Goal: Task Accomplishment & Management: Manage account settings

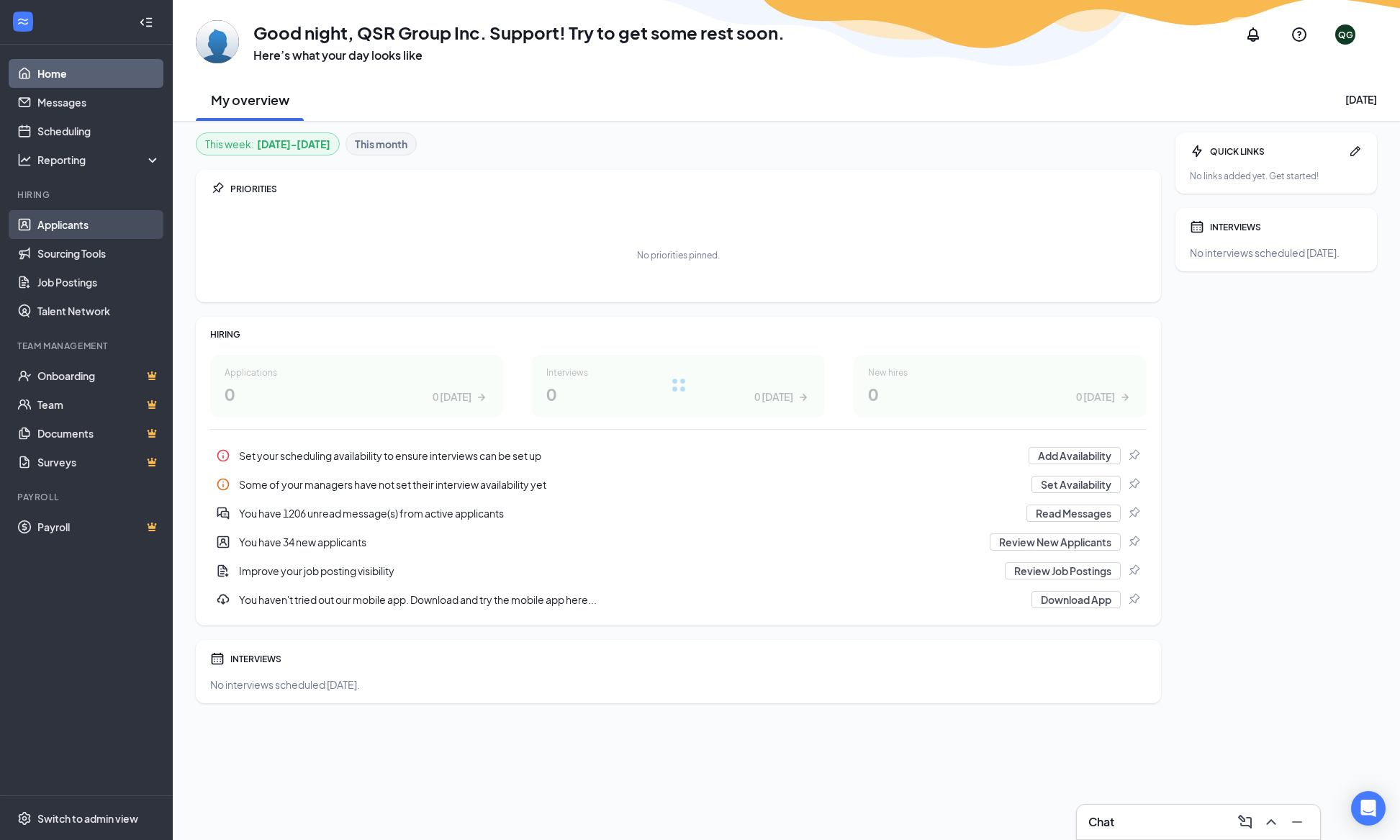
click at [110, 220] on link "Applicants" at bounding box center [99, 225] width 123 height 28
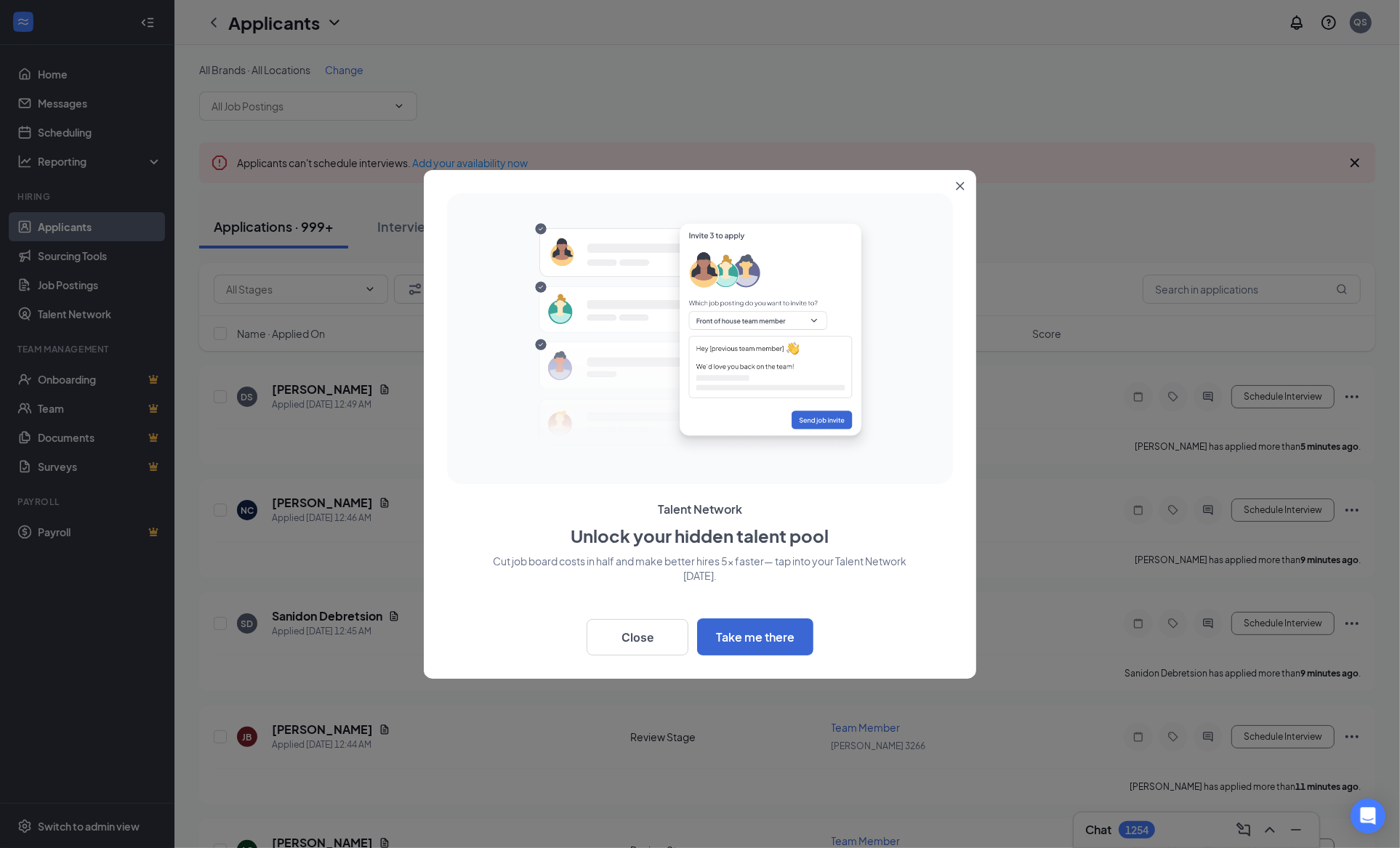
click at [964, 191] on button "Close" at bounding box center [963, 183] width 26 height 26
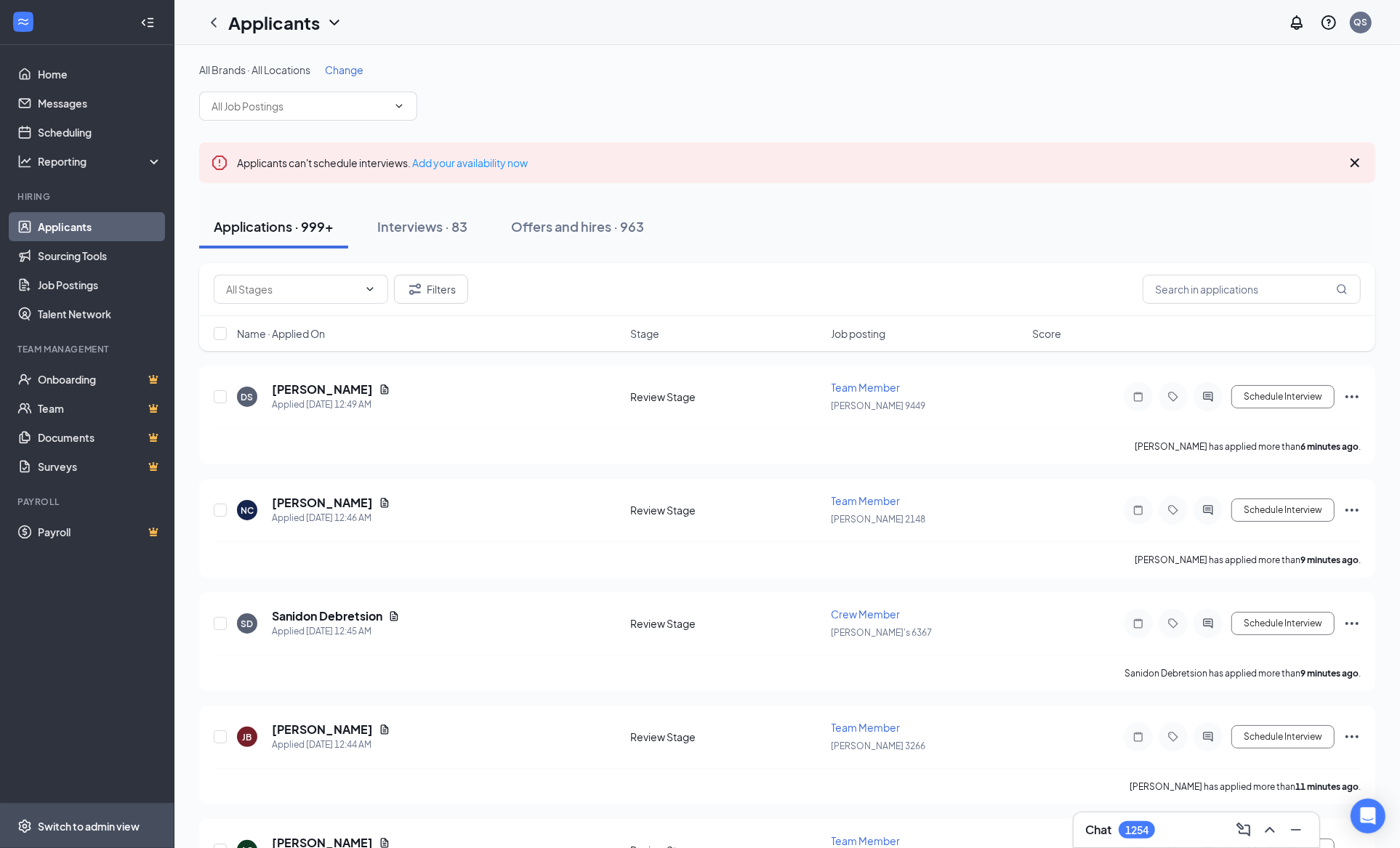
click at [105, 840] on span "Switch to admin view" at bounding box center [100, 826] width 124 height 45
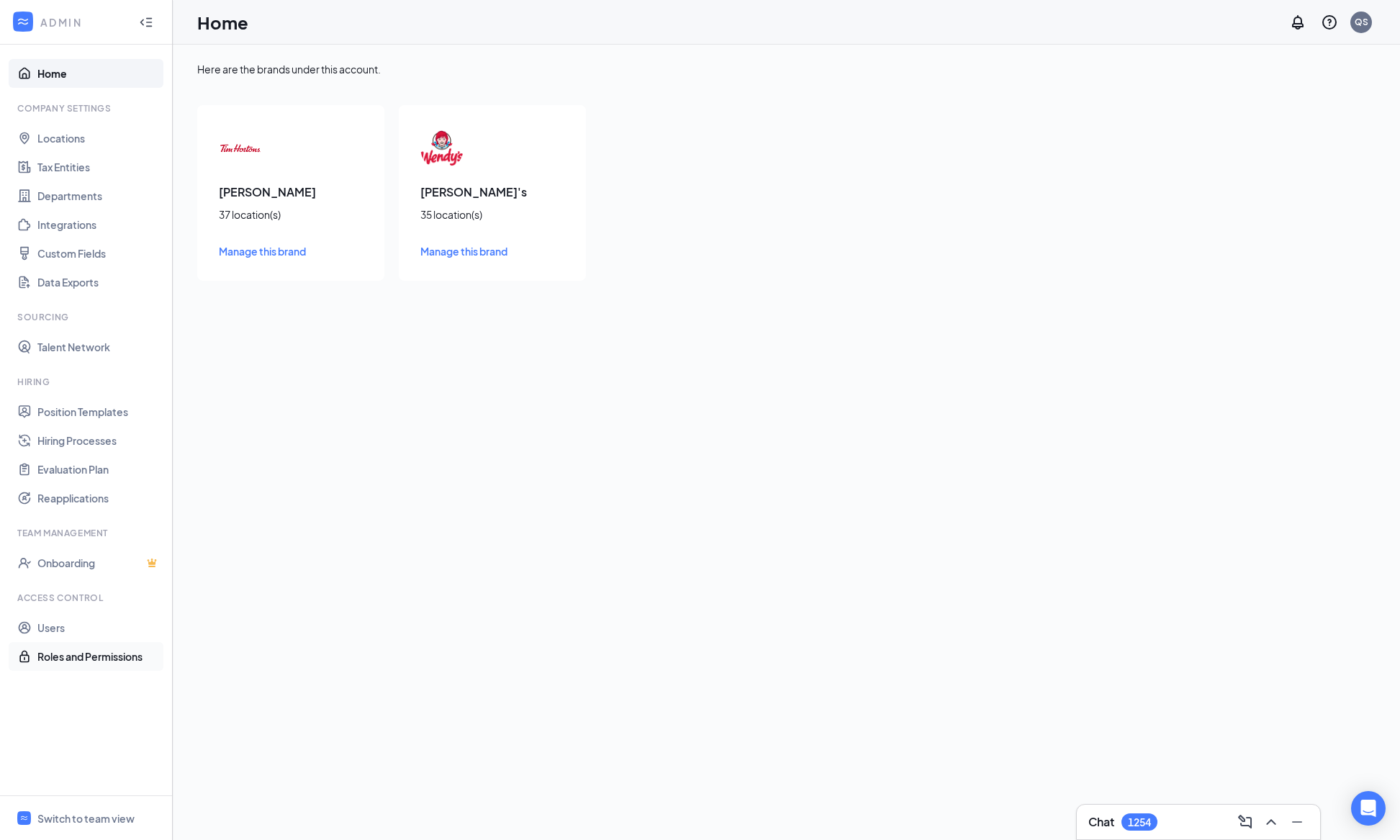
click at [49, 645] on link "Roles and Permissions" at bounding box center [99, 657] width 123 height 28
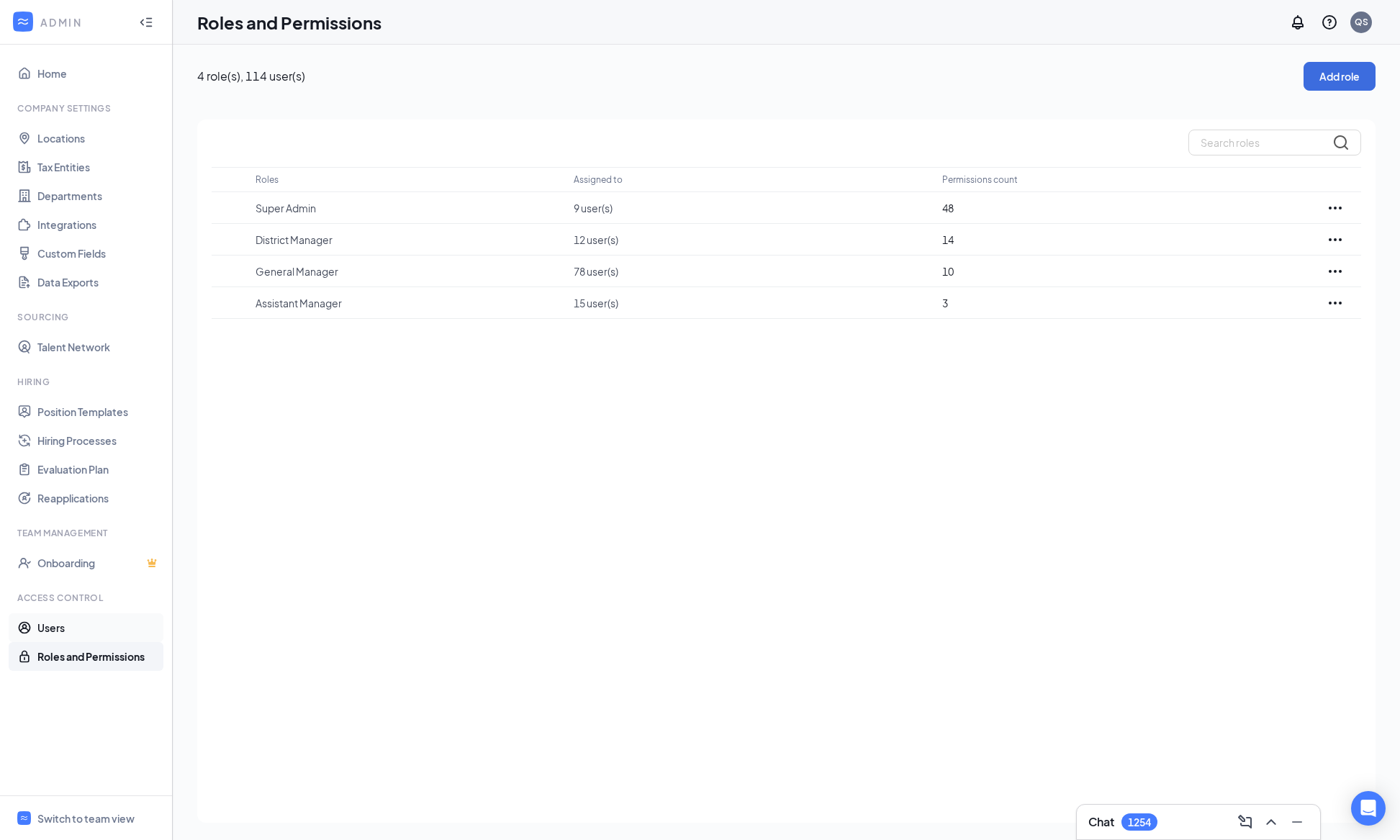
click at [50, 642] on link "Users" at bounding box center [99, 627] width 123 height 28
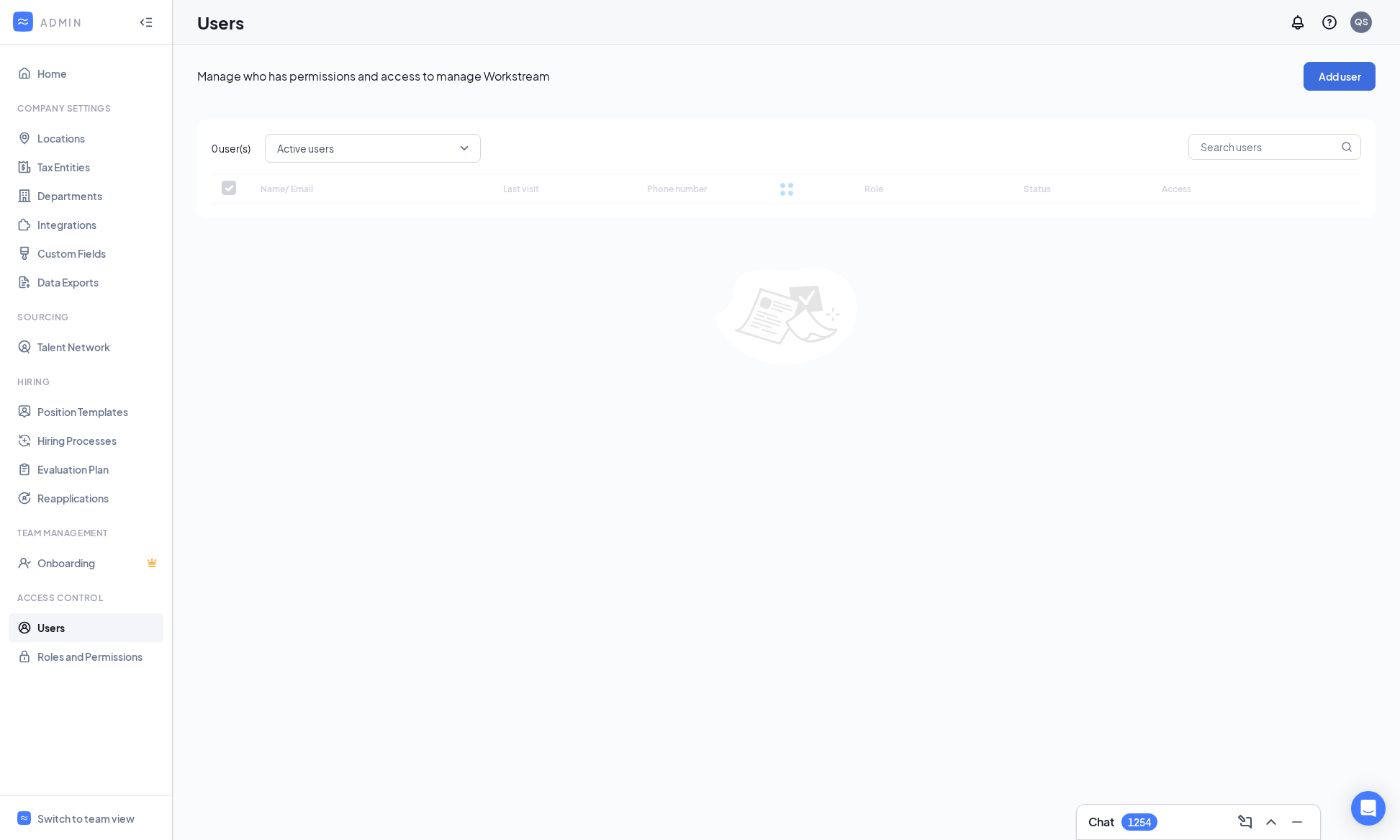
checkbox input "false"
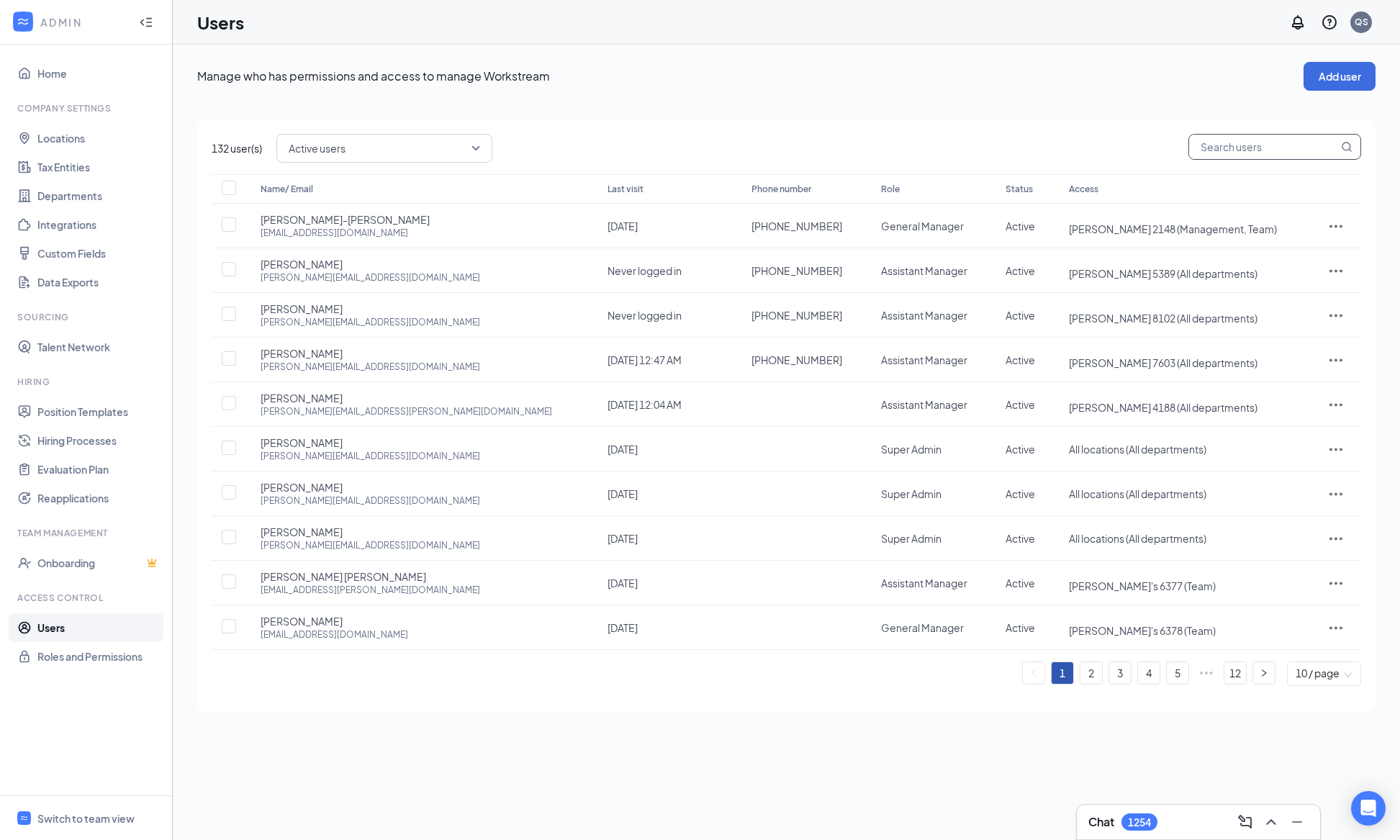
click at [1303, 144] on input "text" at bounding box center [1264, 147] width 149 height 25
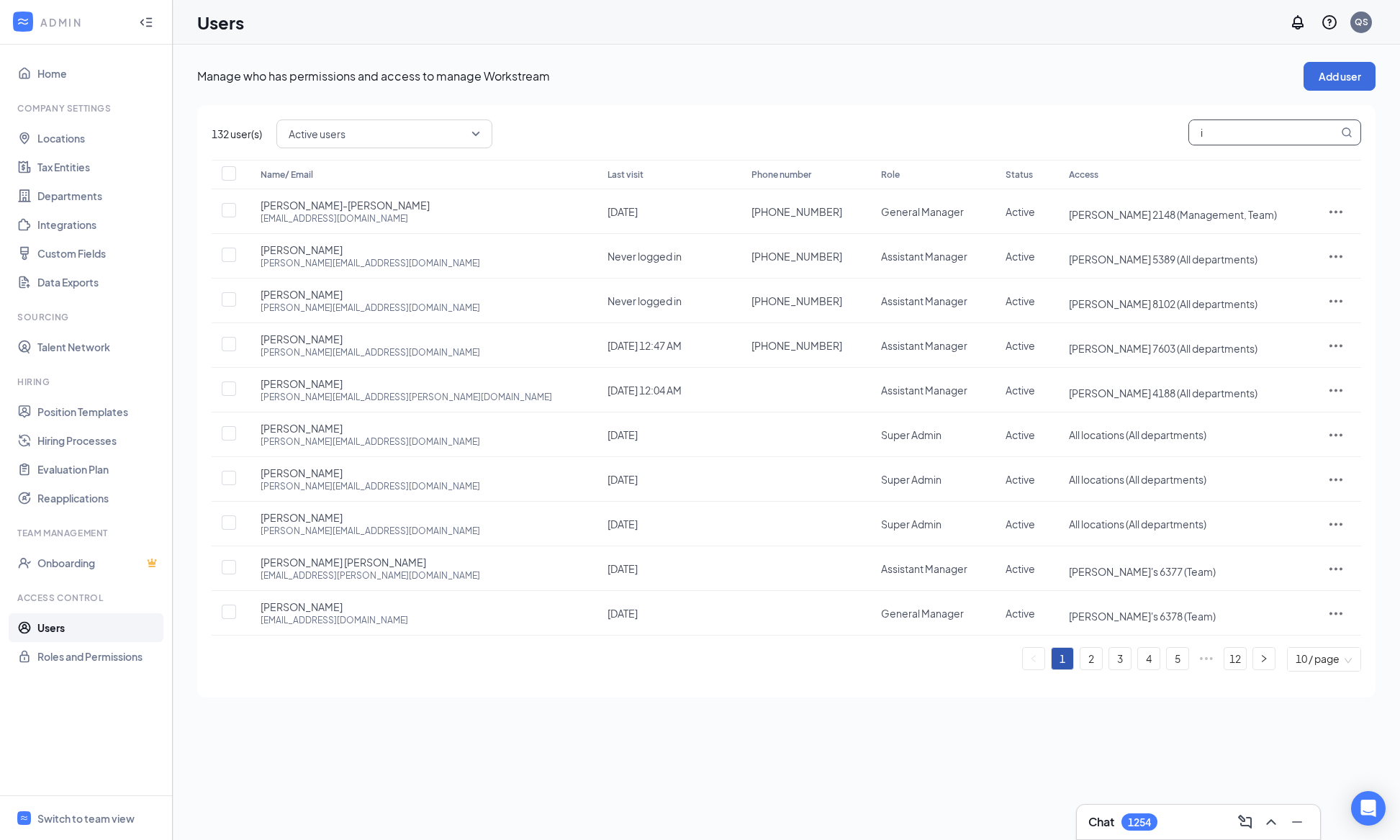
type input "ir"
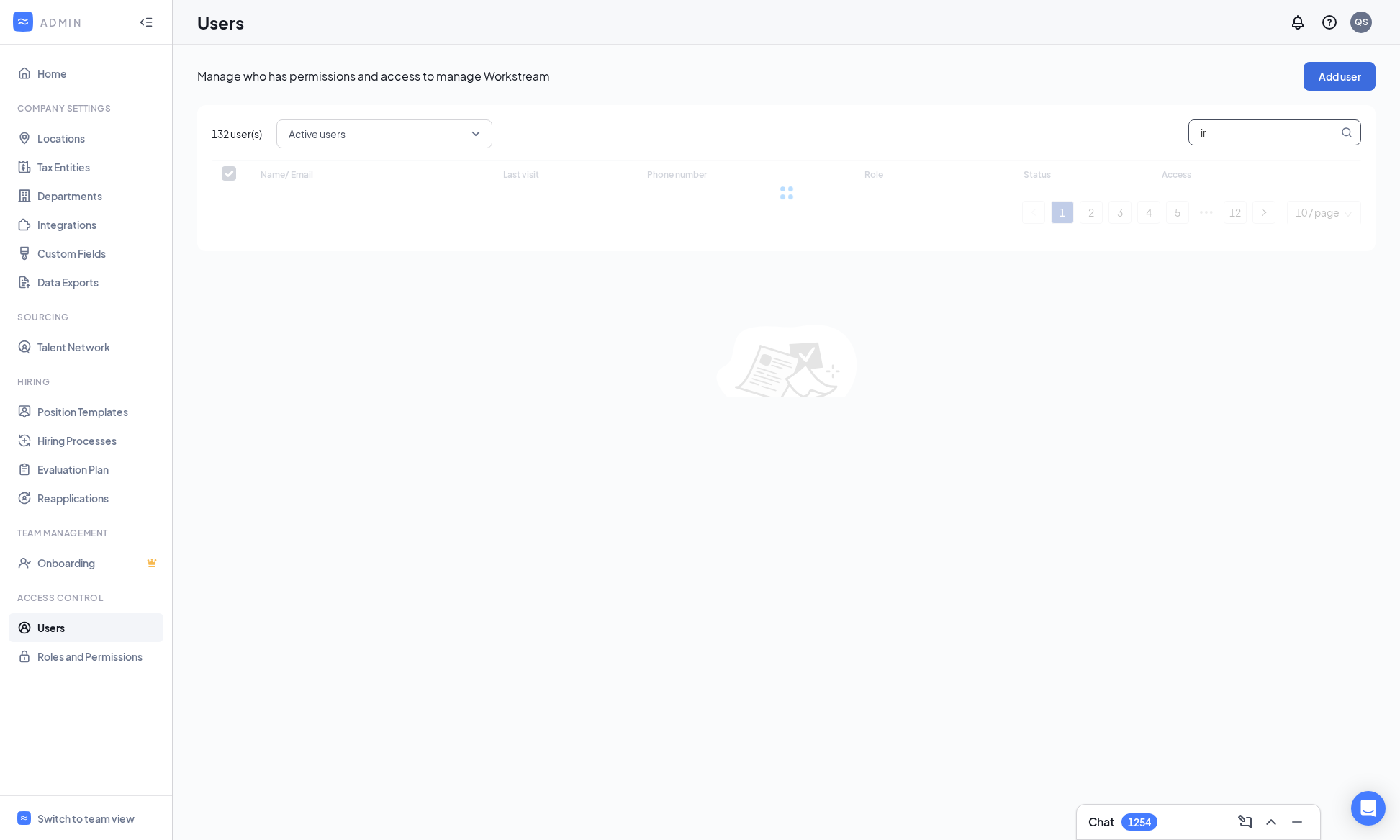
checkbox input "false"
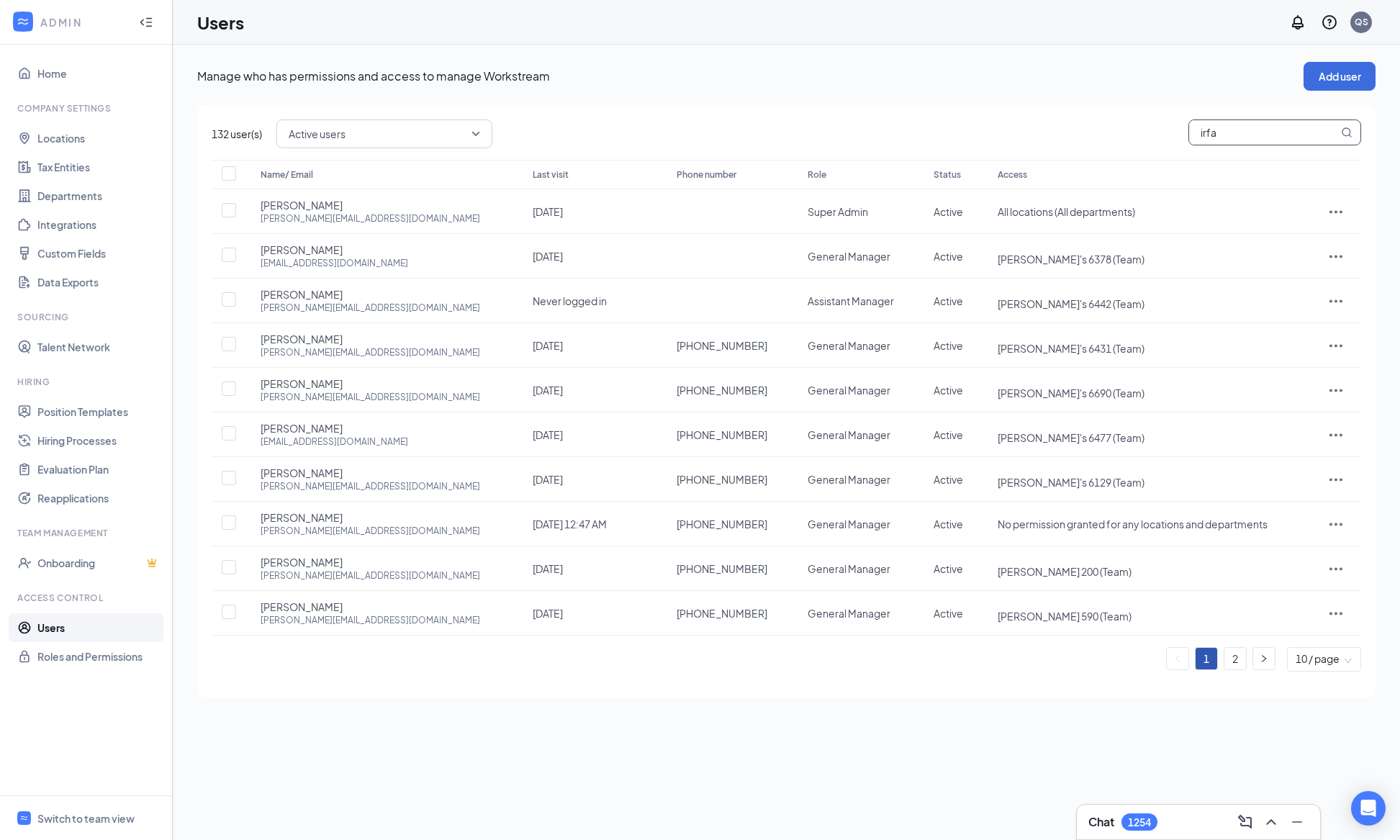
type input "[PERSON_NAME]"
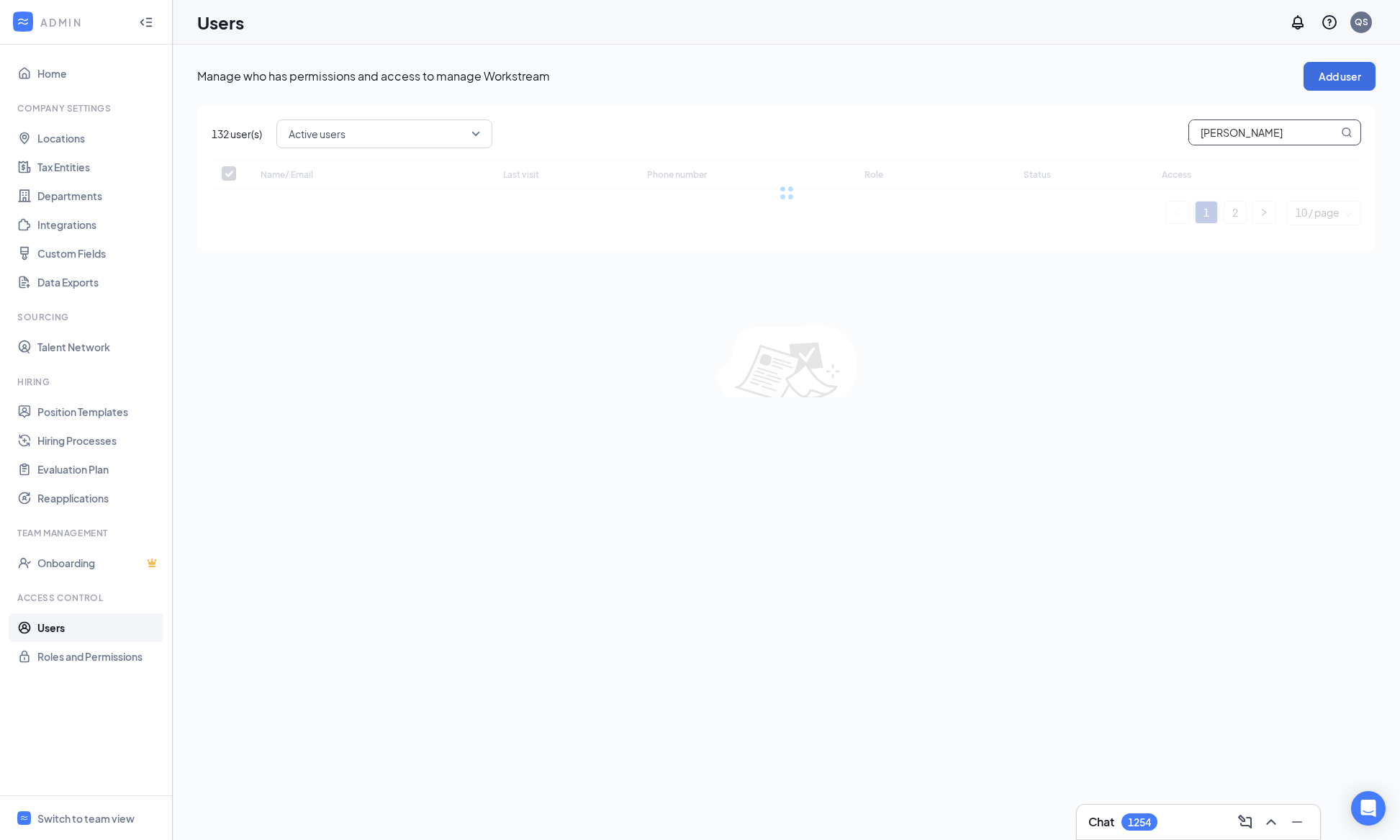
checkbox input "false"
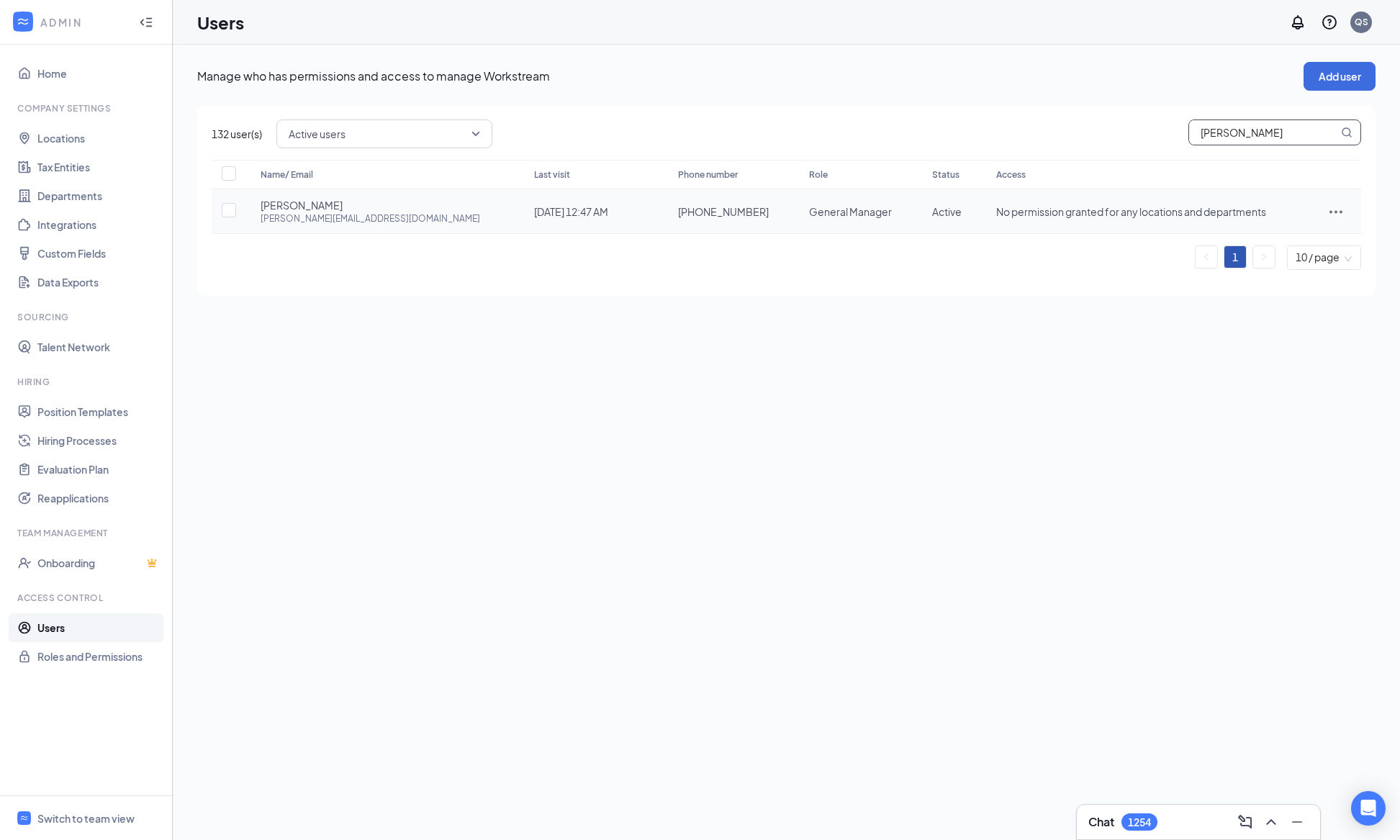
type input "[PERSON_NAME]"
click at [1327, 213] on icon "ActionsIcon" at bounding box center [1336, 211] width 17 height 17
click at [1279, 240] on span "Edit user" at bounding box center [1267, 241] width 41 height 13
type input "[PHONE_NUMBER]"
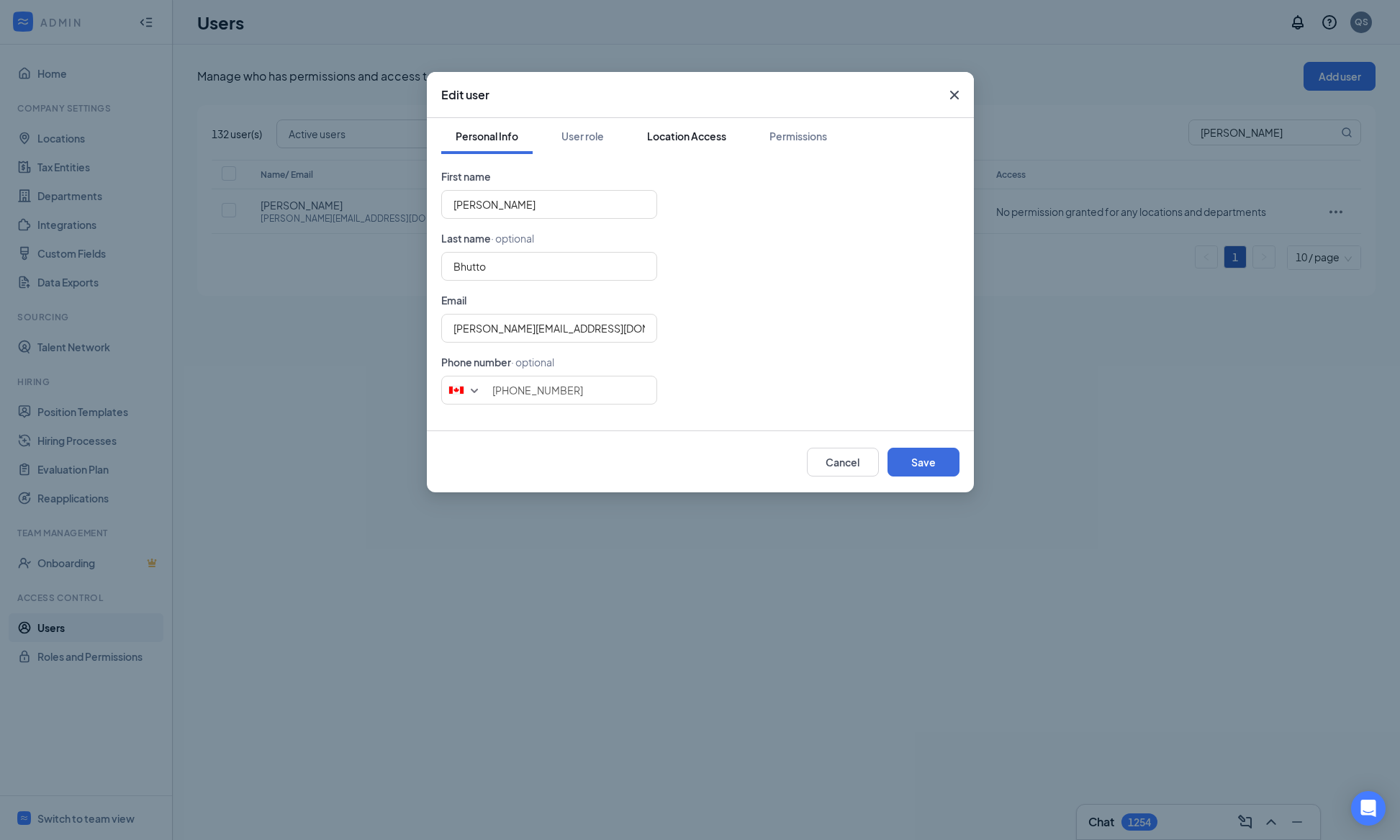
click at [722, 126] on button "Location Access" at bounding box center [687, 136] width 108 height 36
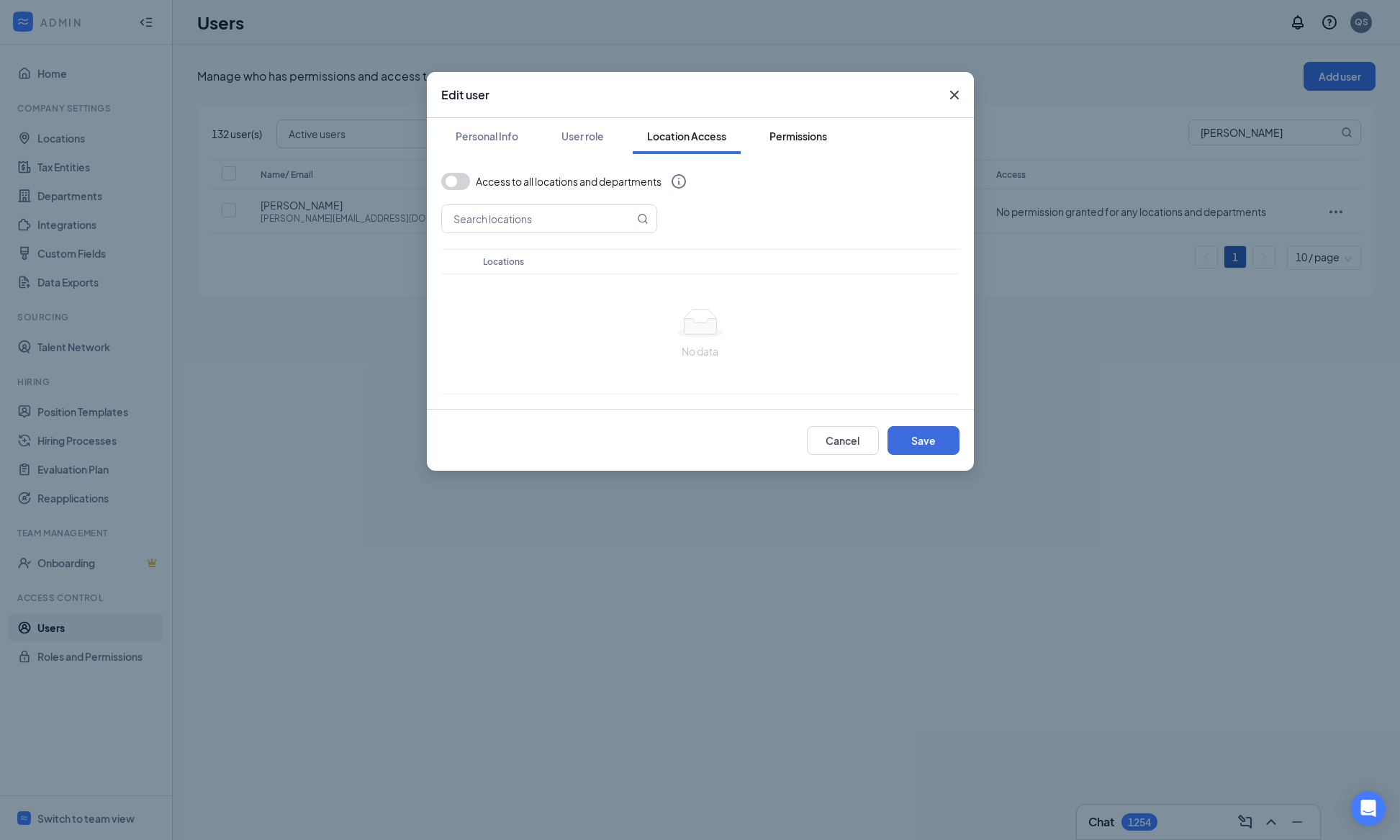
click at [830, 139] on button "Permissions" at bounding box center [798, 136] width 86 height 36
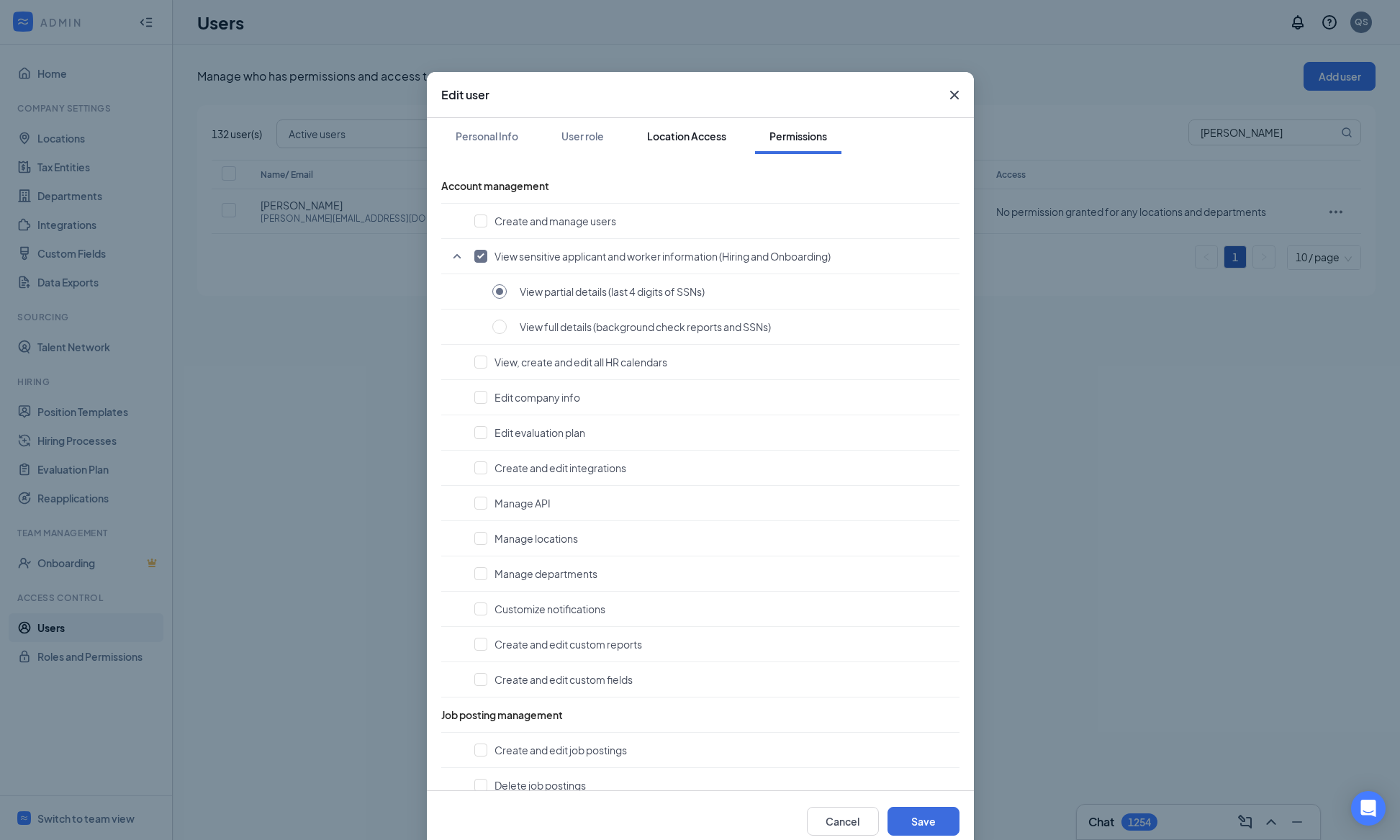
click at [688, 138] on div "Location Access" at bounding box center [687, 136] width 79 height 14
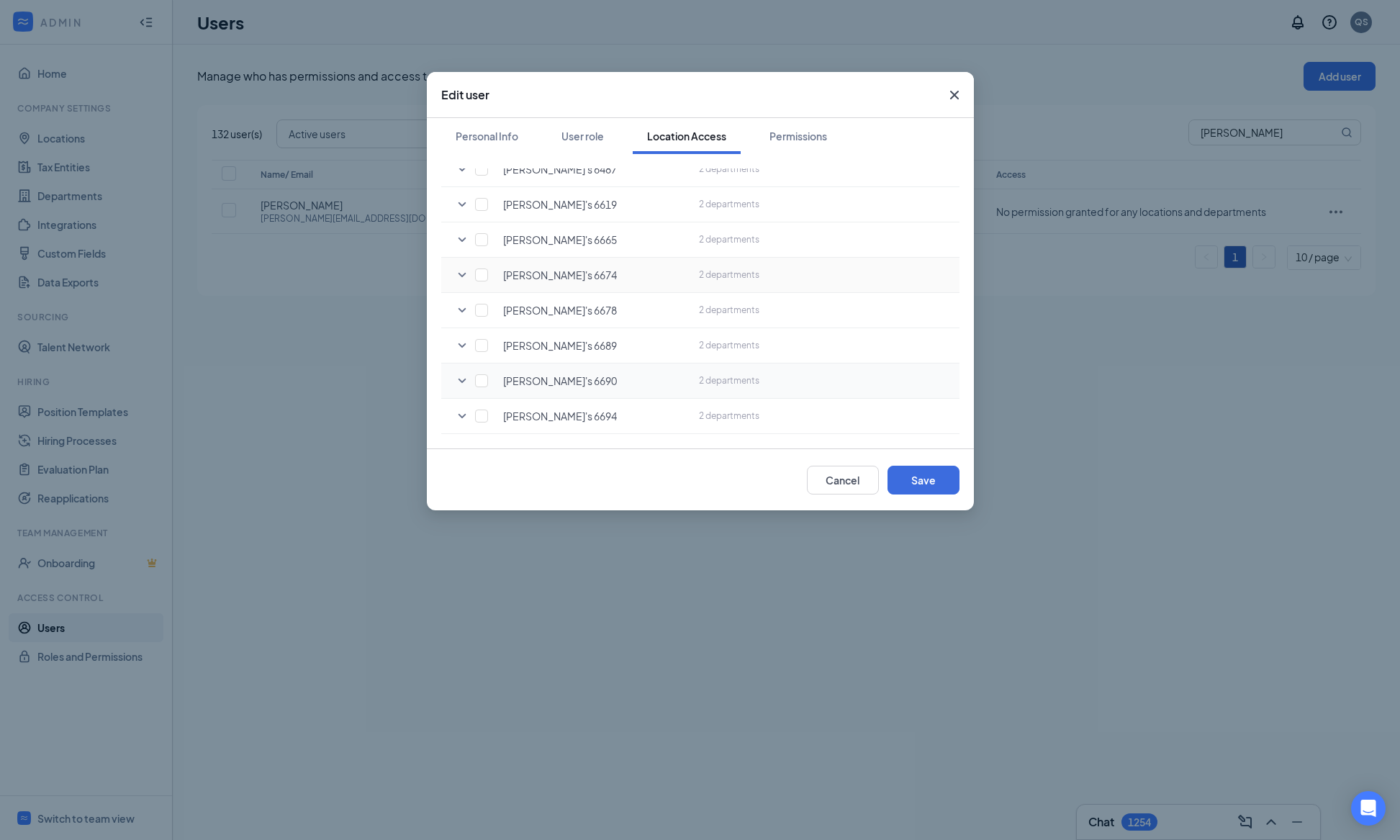
scroll to position [2392, 0]
click at [828, 476] on button "Cancel" at bounding box center [843, 480] width 72 height 28
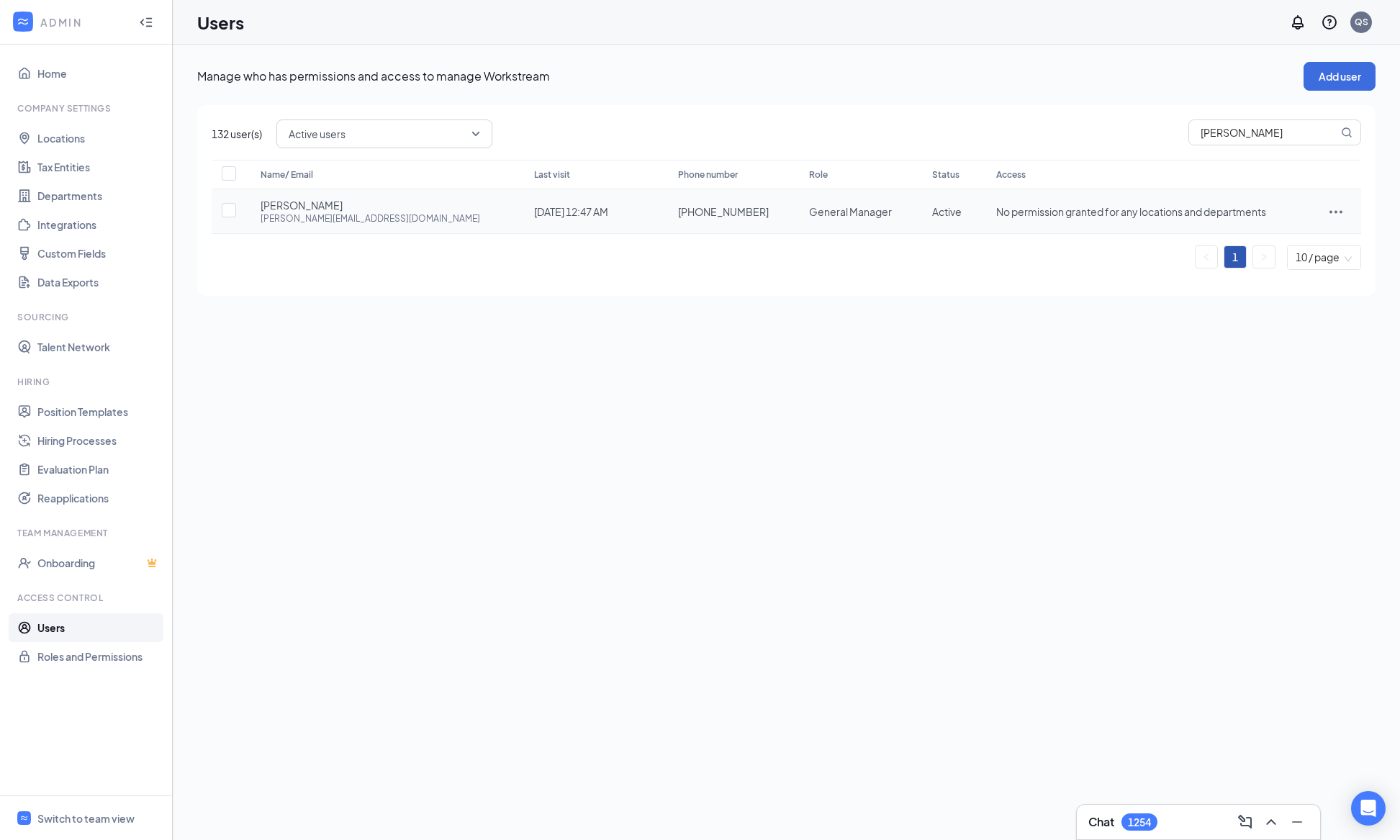
click at [1335, 219] on icon "ActionsIcon" at bounding box center [1336, 211] width 17 height 17
click at [1235, 250] on li "Edit user" at bounding box center [1291, 241] width 112 height 33
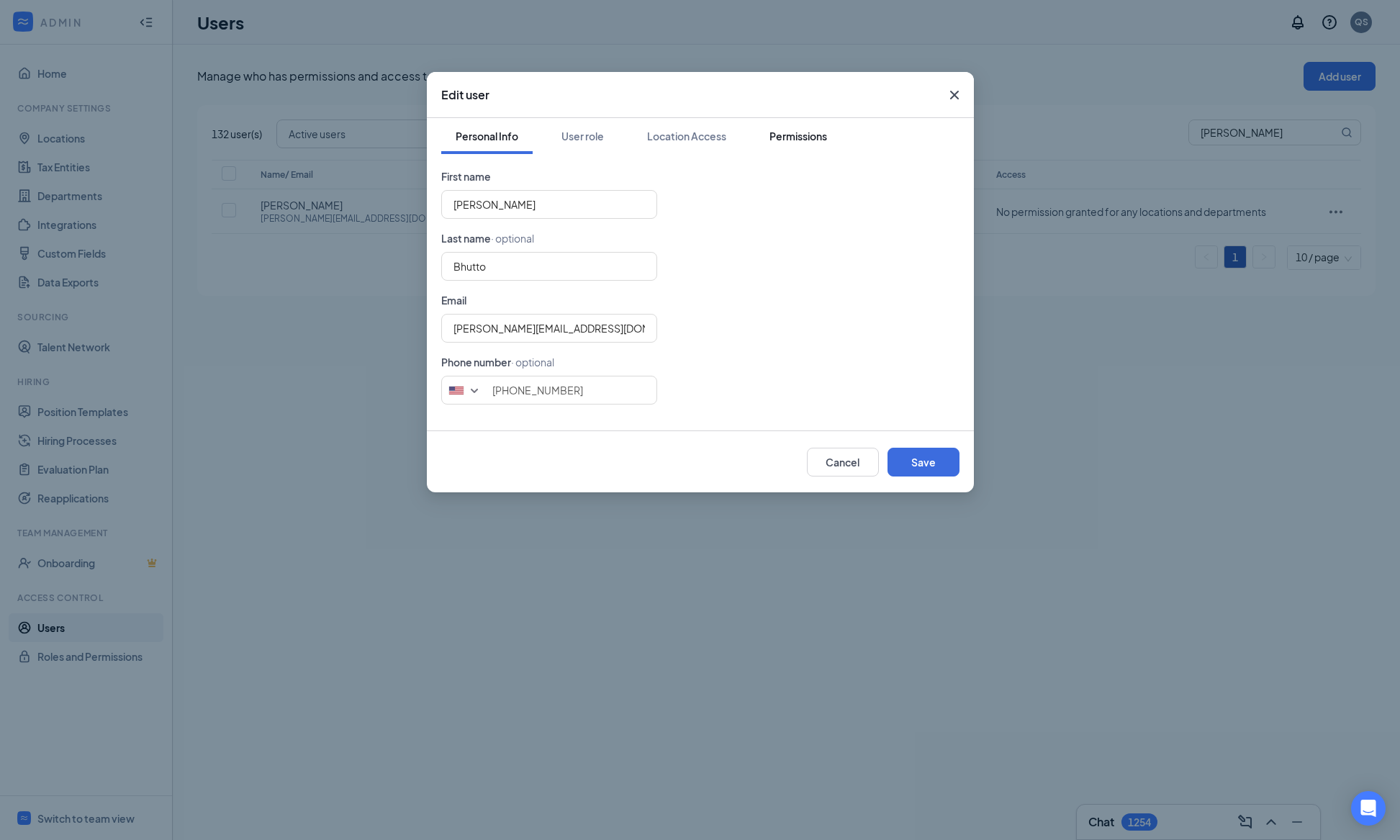
click at [785, 130] on div "Permissions" at bounding box center [798, 136] width 58 height 14
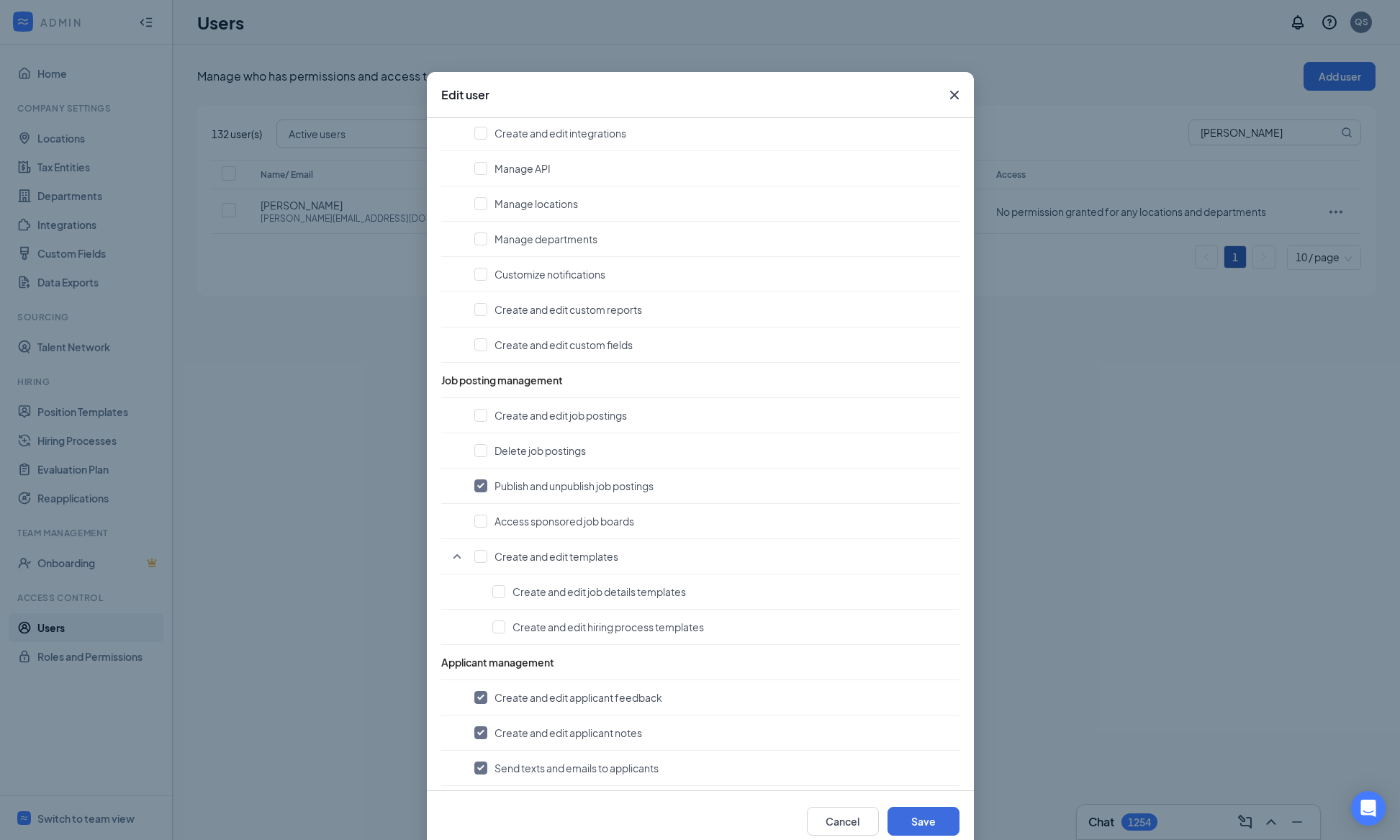
scroll to position [0, 0]
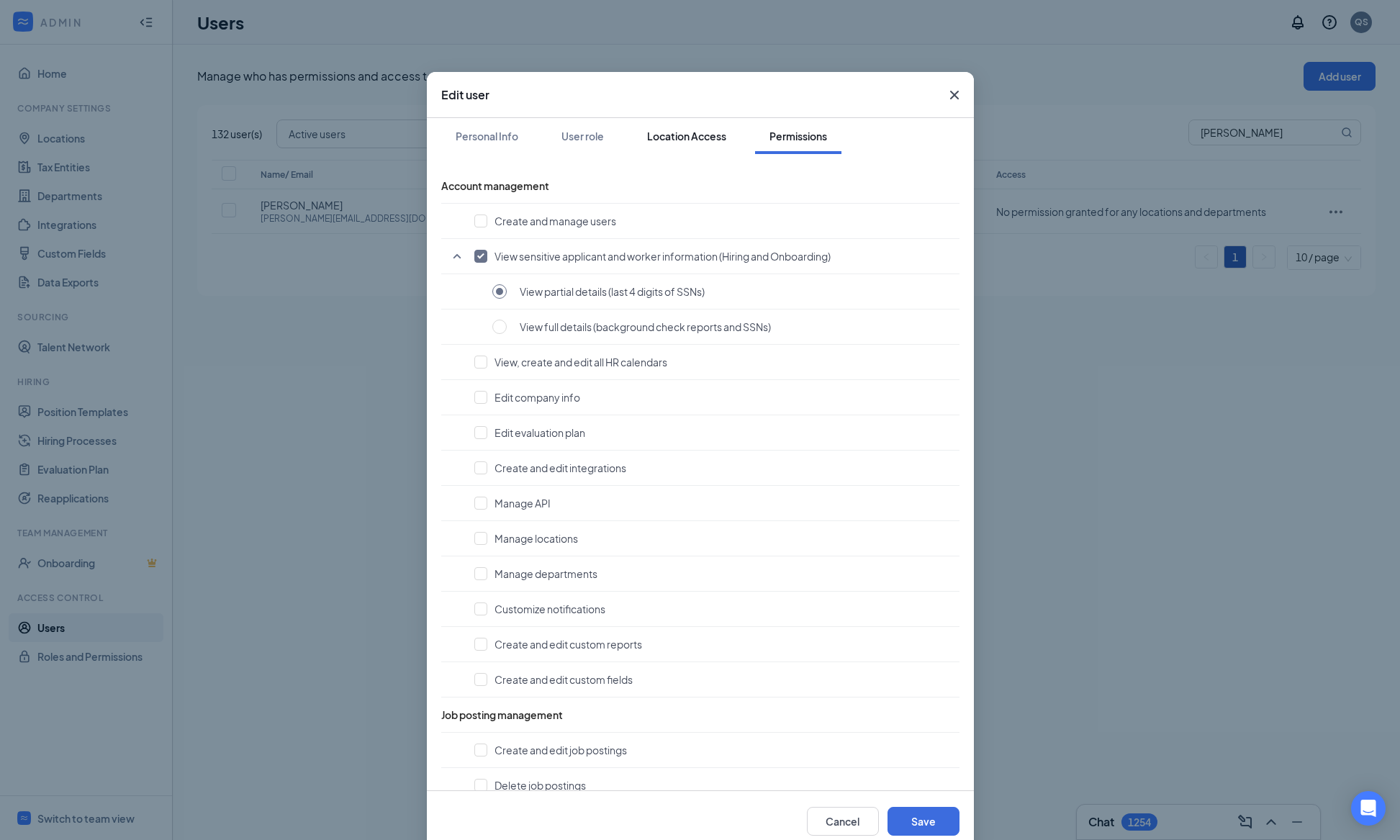
click at [708, 126] on button "Location Access" at bounding box center [687, 136] width 108 height 36
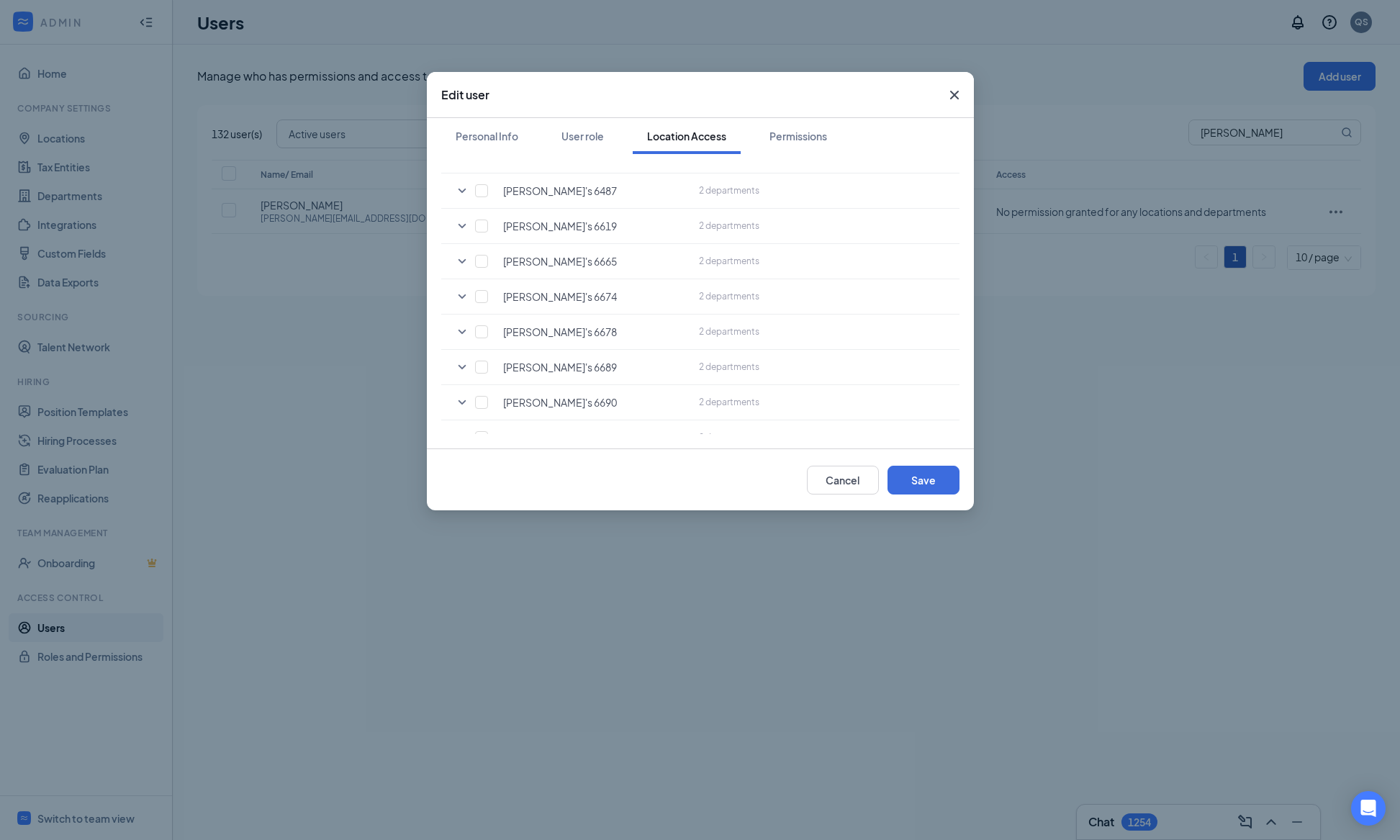
scroll to position [2392, 0]
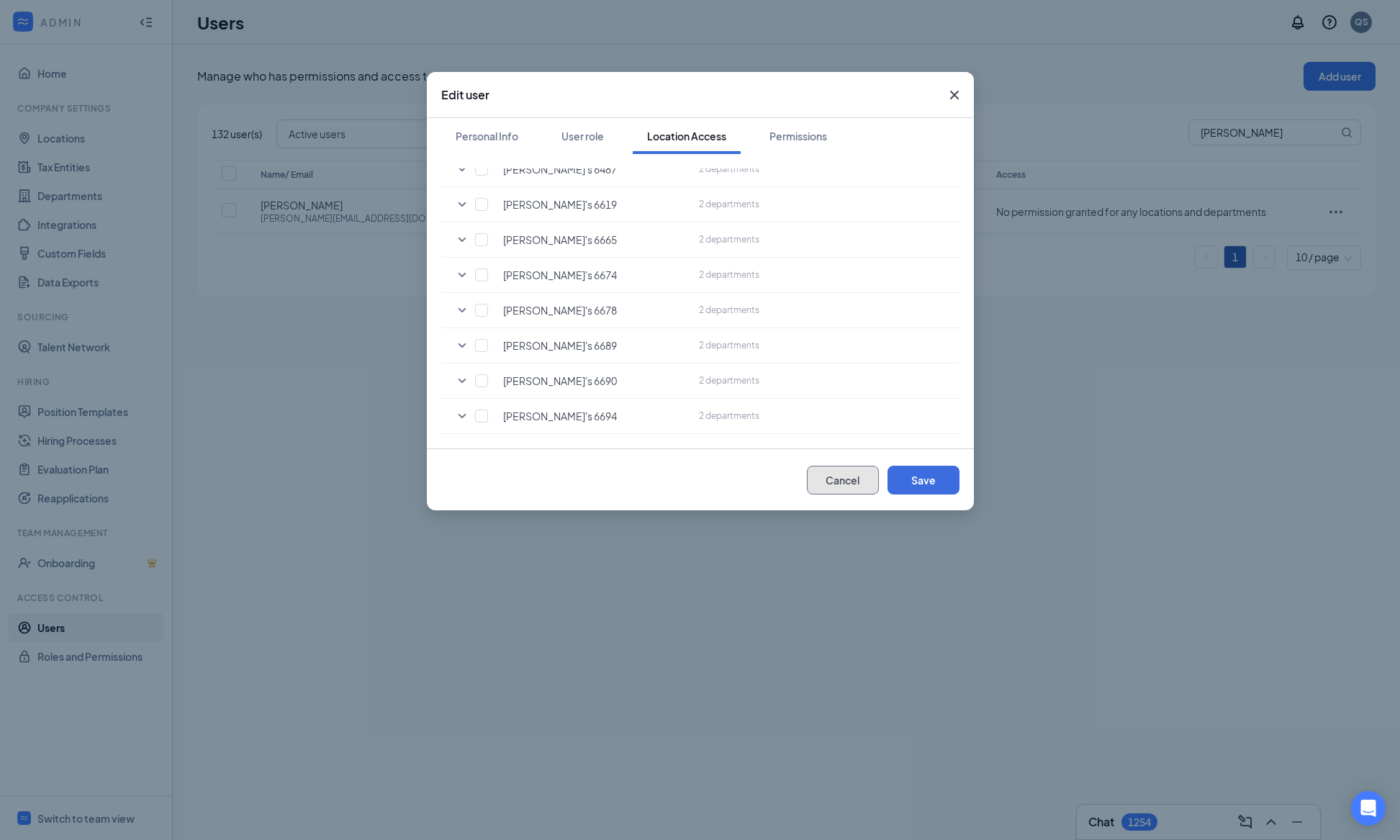
click at [848, 471] on button "Cancel" at bounding box center [843, 480] width 72 height 28
